Goal: Navigation & Orientation: Understand site structure

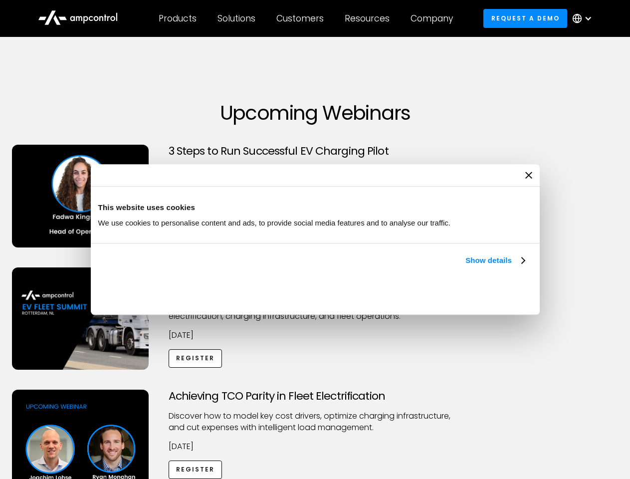
click at [465, 266] on link "Show details" at bounding box center [494, 260] width 59 height 12
click at [0, 0] on div "Necessary cookies help make a website usable by enabling basic functions like p…" at bounding box center [0, 0] width 0 height 0
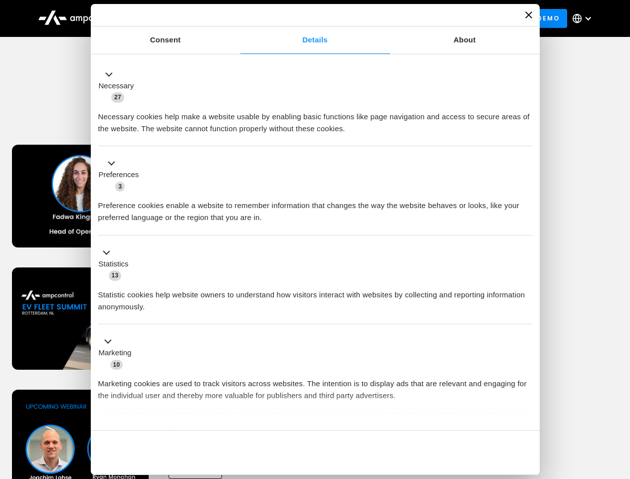
click at [619, 402] on div "Achieving TCO Parity in Fleet Electrification Discover how to model key cost dr…" at bounding box center [315, 467] width 626 height 157
click at [307, 18] on div "Customers" at bounding box center [299, 18] width 47 height 11
click at [177, 18] on div "Products" at bounding box center [178, 18] width 38 height 11
click at [237, 18] on div "Solutions" at bounding box center [236, 18] width 38 height 11
click at [302, 18] on div "Customers" at bounding box center [299, 18] width 47 height 11
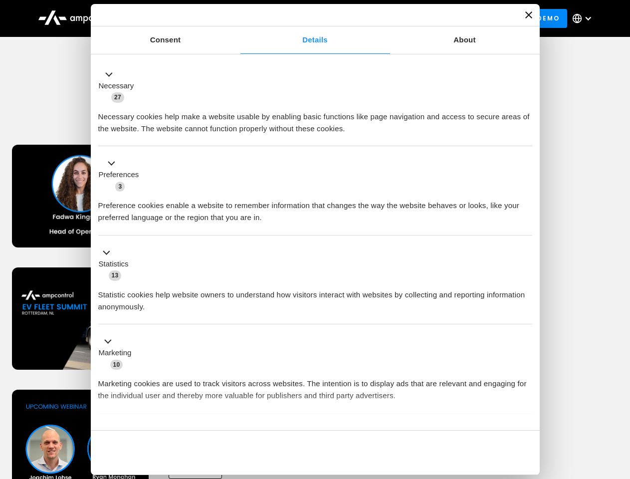
click at [369, 18] on div "Resources" at bounding box center [367, 18] width 45 height 11
click at [435, 18] on div "Company" at bounding box center [431, 18] width 42 height 11
click at [584, 18] on div at bounding box center [588, 18] width 8 height 8
